Goal: Use online tool/utility: Utilize a website feature to perform a specific function

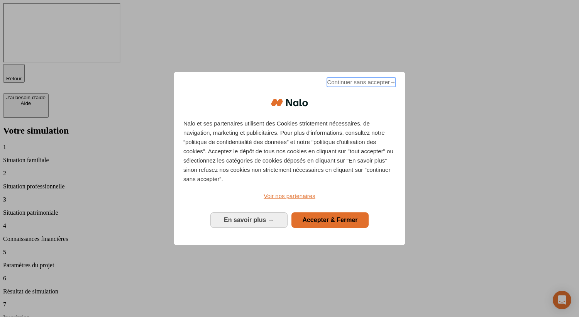
click at [363, 87] on span "Continuer sans accepter →" at bounding box center [361, 82] width 69 height 9
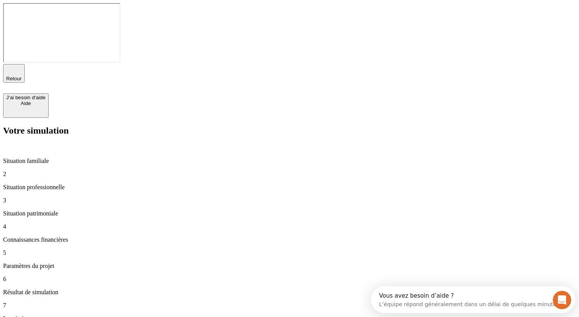
type input "50 000"
type input "40 000"
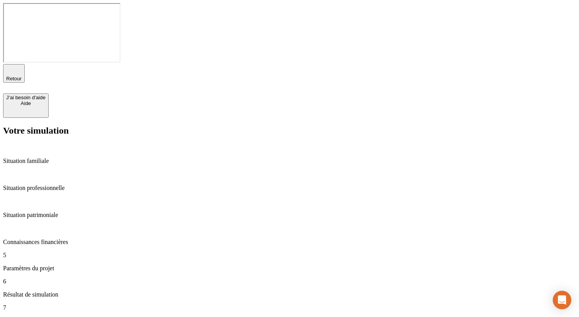
type input "40"
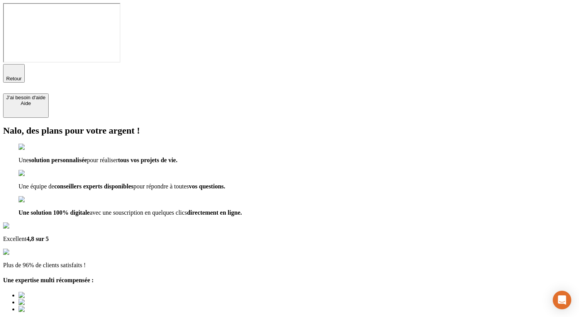
click at [22, 76] on span "Retour" at bounding box center [13, 79] width 15 height 6
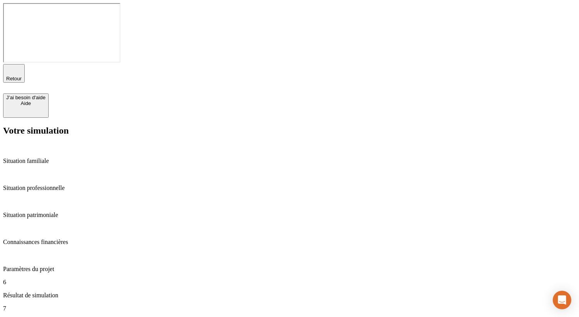
click at [22, 76] on span "Retour" at bounding box center [13, 79] width 15 height 6
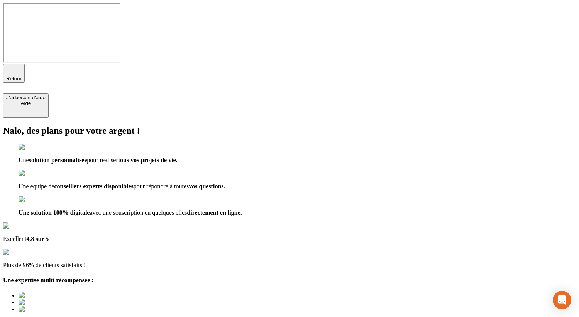
type input "t"
type input "a@[DOMAIN_NAME]"
